Goal: Transaction & Acquisition: Purchase product/service

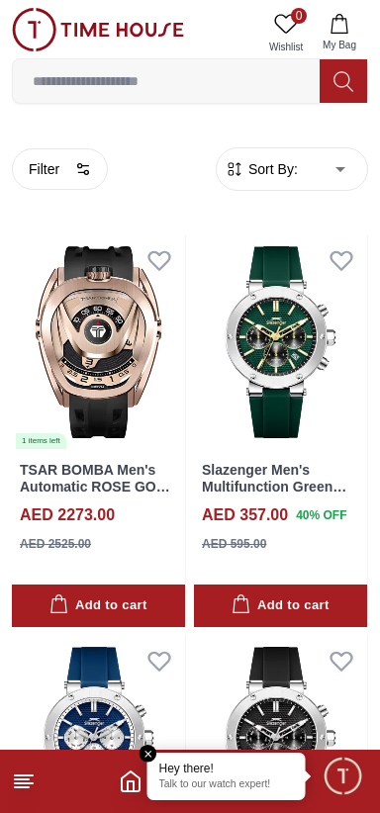
click at [21, 759] on footer at bounding box center [190, 781] width 380 height 63
click at [50, 778] on footer at bounding box center [190, 781] width 380 height 63
click at [34, 777] on icon at bounding box center [24, 781] width 24 height 24
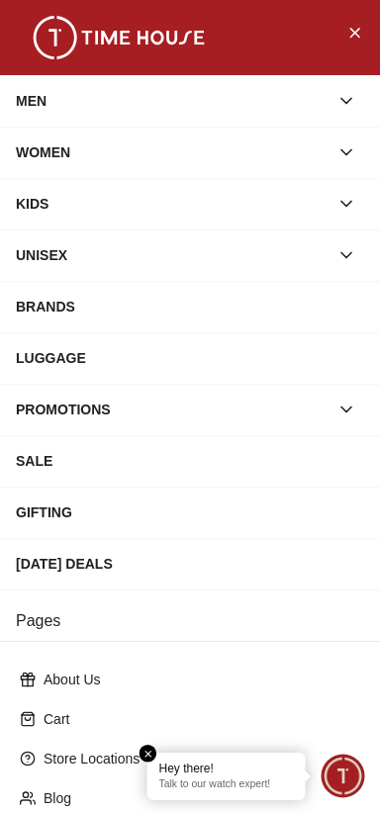
scroll to position [217, 0]
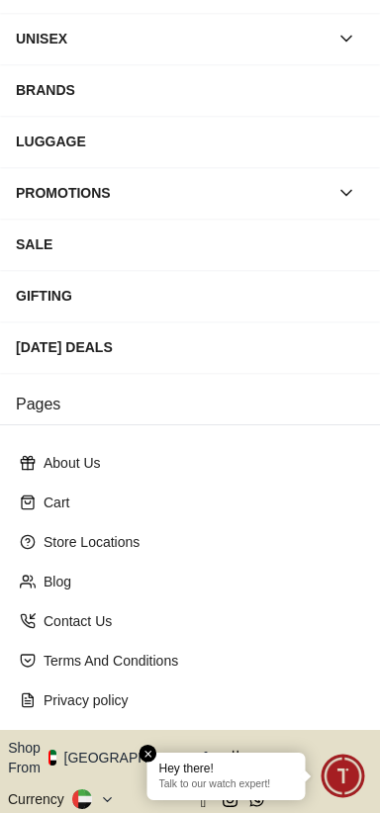
click at [119, 738] on button "Shop From [GEOGRAPHIC_DATA]" at bounding box center [115, 758] width 215 height 40
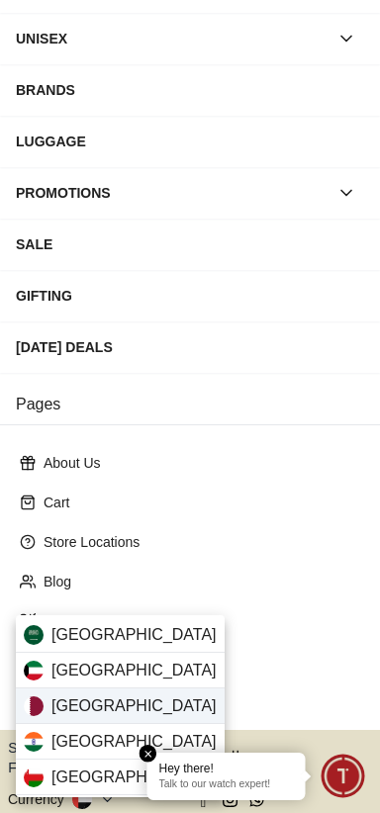
click at [82, 704] on span "[GEOGRAPHIC_DATA]" at bounding box center [133, 706] width 165 height 24
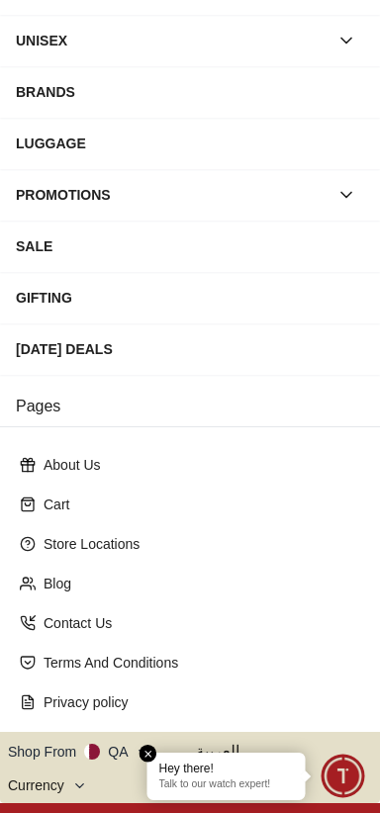
scroll to position [0, 0]
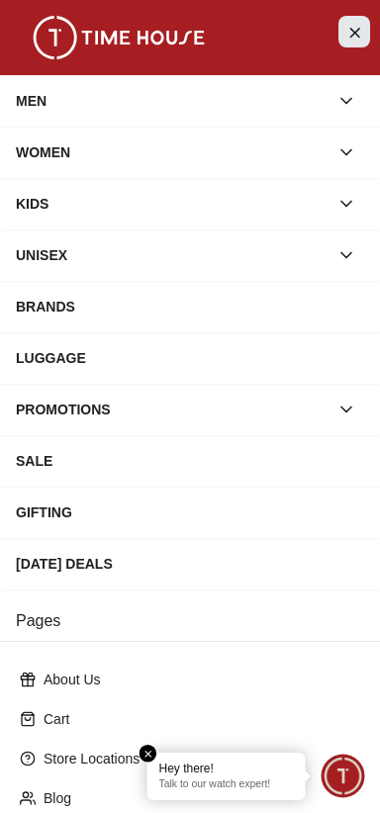
click at [348, 31] on icon "Close Menu" at bounding box center [354, 32] width 16 height 25
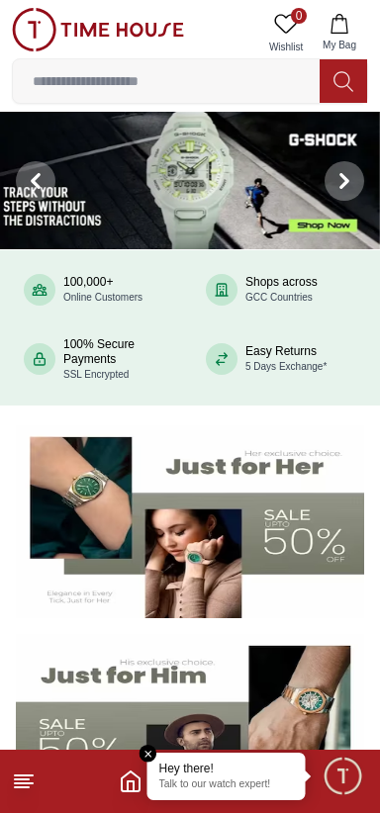
click at [76, 10] on img at bounding box center [98, 30] width 172 height 44
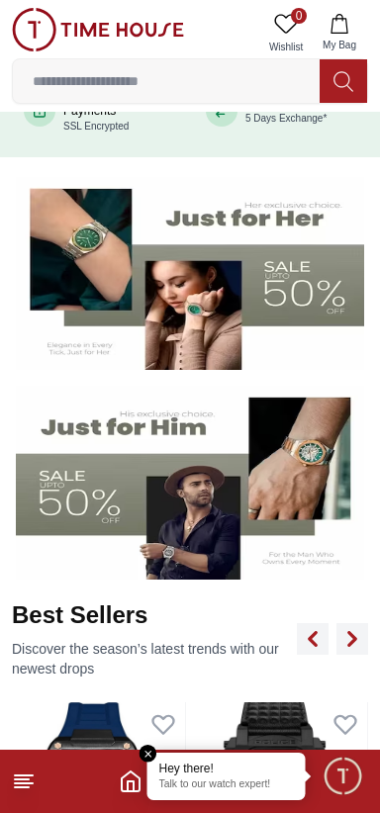
scroll to position [278, 0]
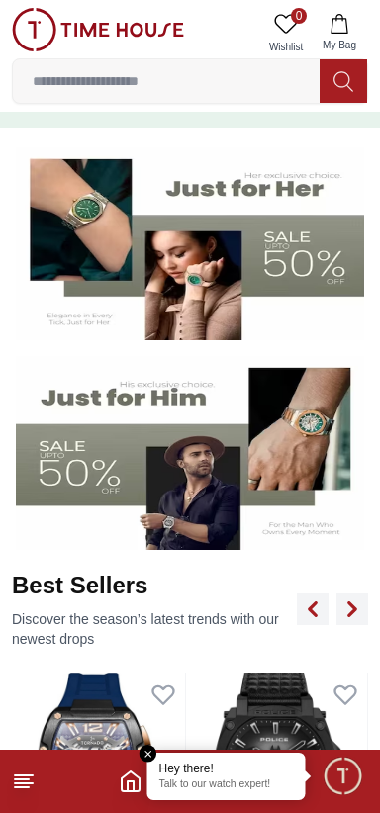
click at [303, 408] on img at bounding box center [190, 453] width 348 height 194
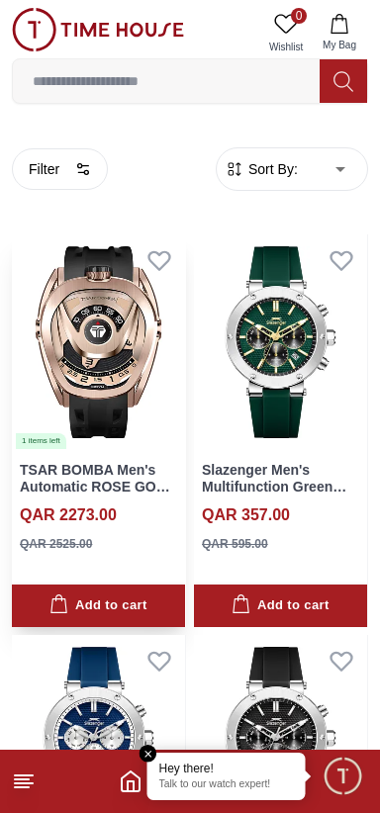
click at [76, 376] on img at bounding box center [98, 342] width 173 height 216
click at [30, 45] on img at bounding box center [98, 30] width 172 height 44
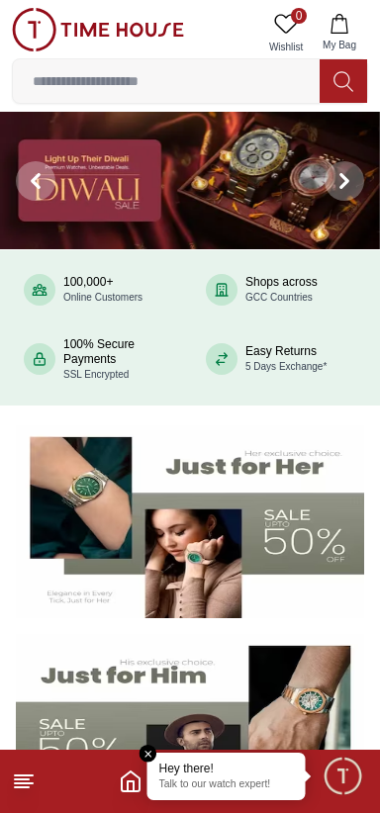
click at [24, 775] on line at bounding box center [24, 775] width 18 height 0
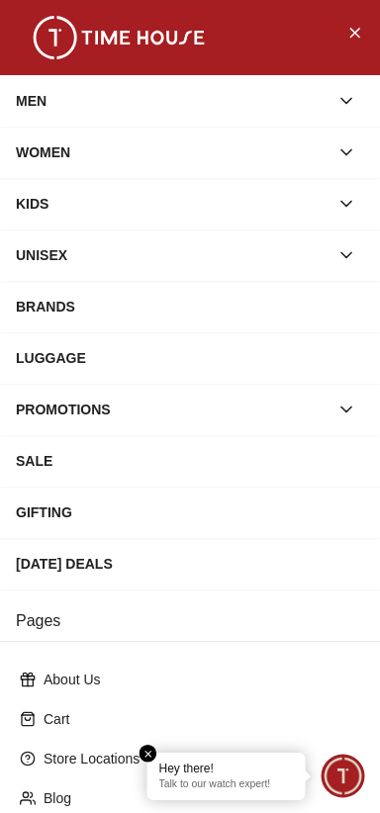
scroll to position [217, 0]
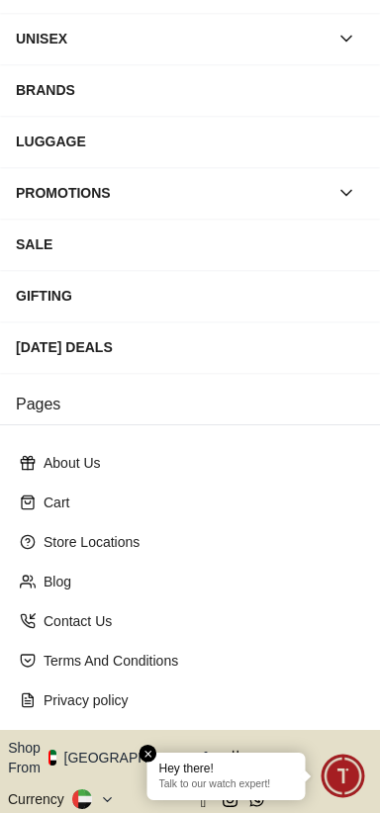
click at [76, 738] on button "Shop From [GEOGRAPHIC_DATA]" at bounding box center [115, 758] width 215 height 40
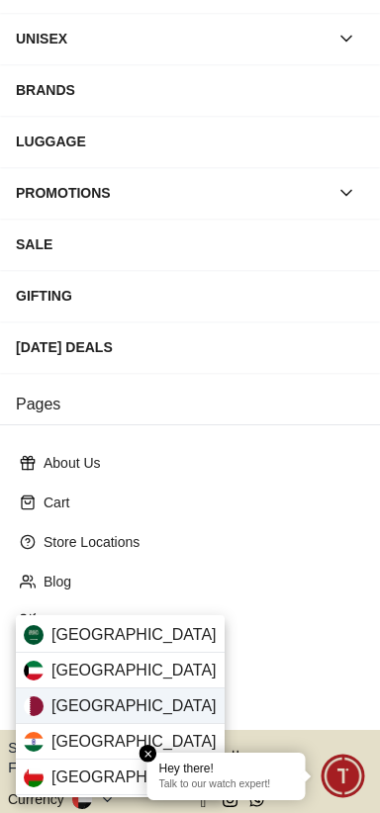
click at [48, 705] on div "[GEOGRAPHIC_DATA]" at bounding box center [120, 706] width 209 height 36
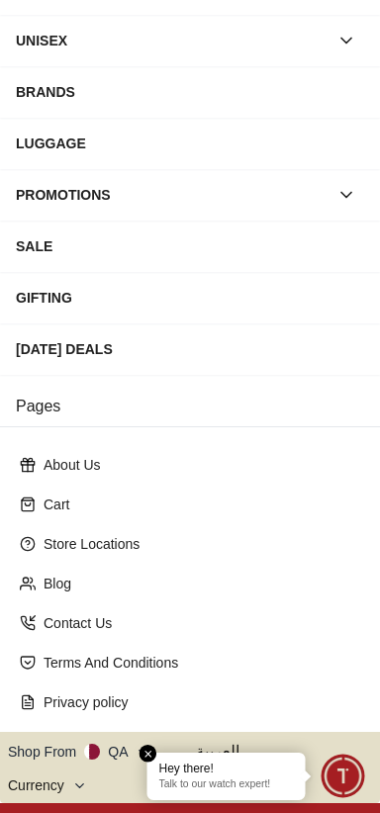
scroll to position [0, 0]
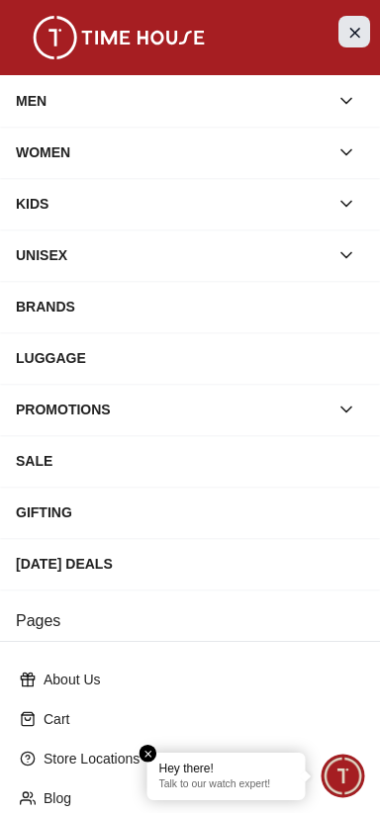
click at [347, 40] on icon "Close Menu" at bounding box center [354, 32] width 16 height 25
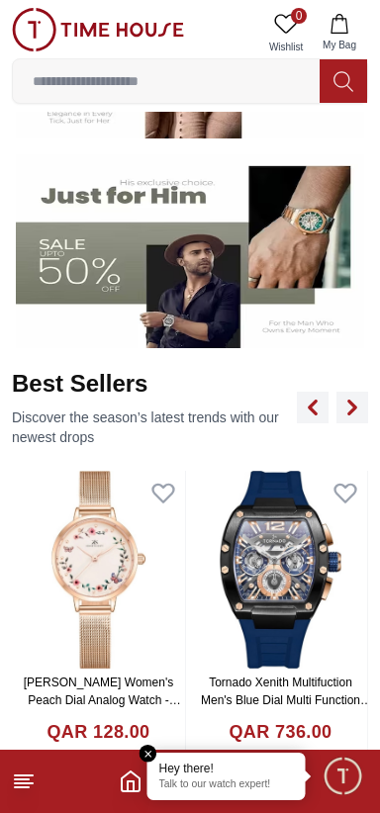
scroll to position [453, 0]
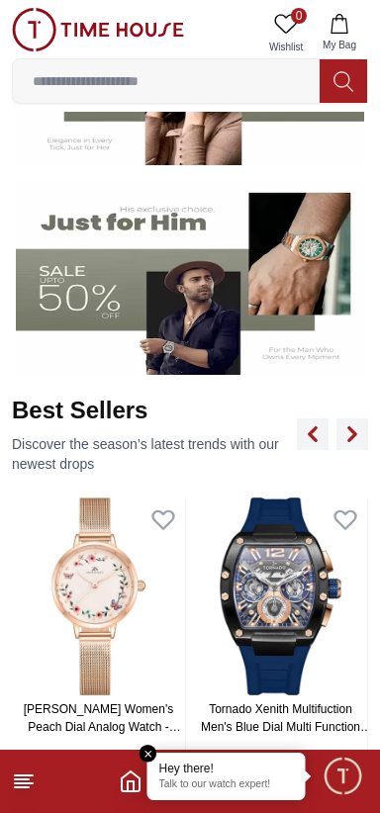
click at [314, 266] on img at bounding box center [190, 278] width 348 height 194
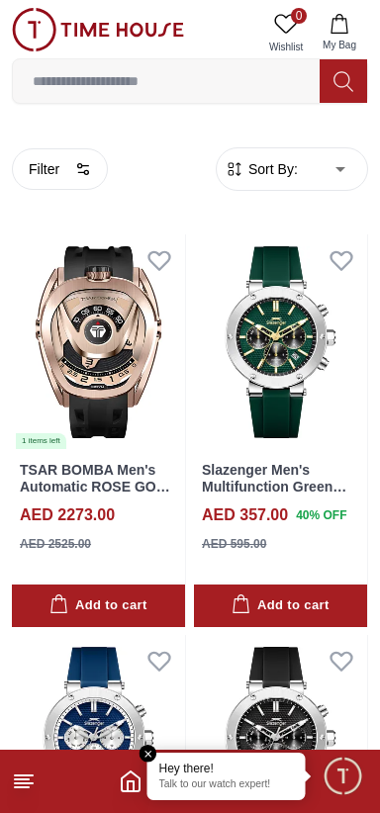
click at [75, 97] on input at bounding box center [166, 81] width 307 height 40
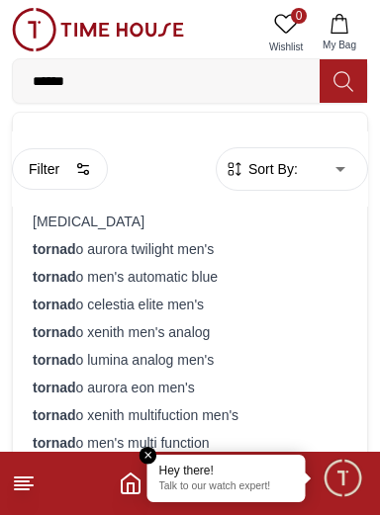
type input "*******"
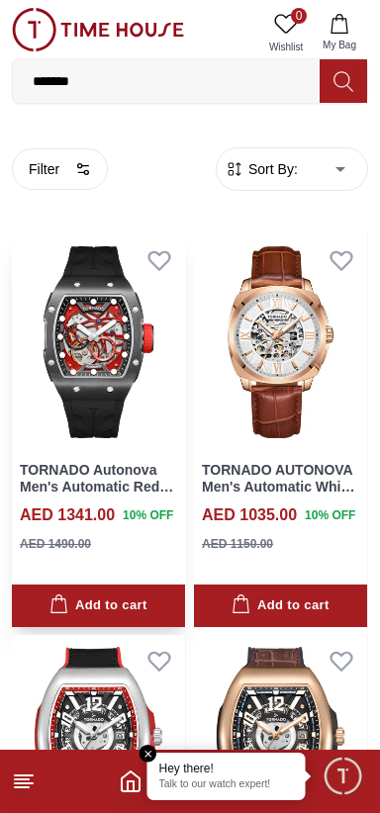
click at [69, 362] on img at bounding box center [98, 342] width 173 height 216
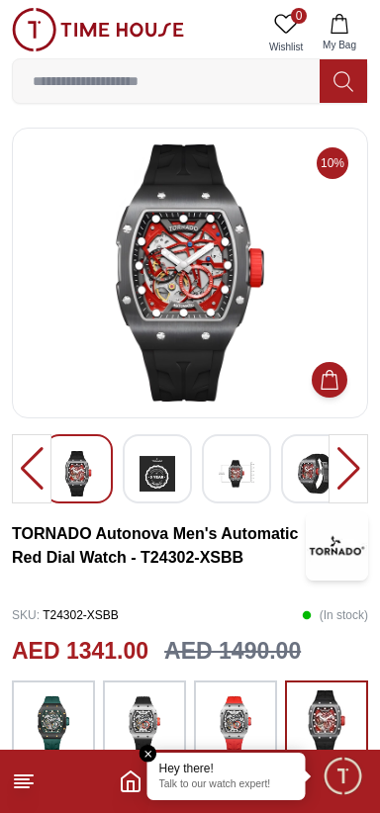
click at [26, 26] on img at bounding box center [98, 30] width 172 height 44
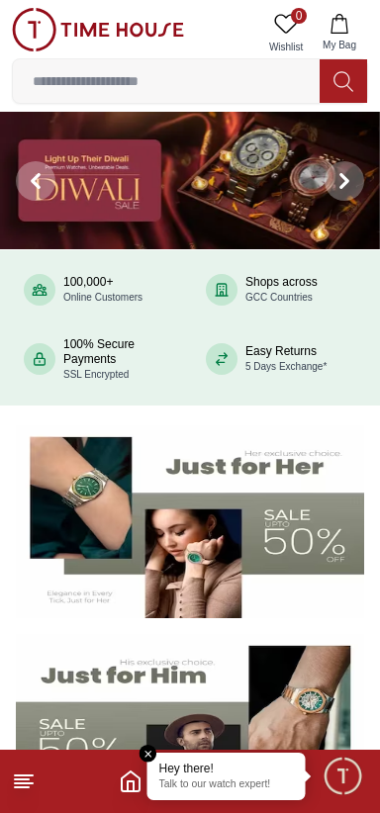
scroll to position [32, 0]
